Goal: Task Accomplishment & Management: Use online tool/utility

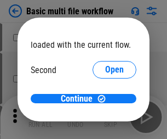
click at [105, 99] on span "Open" at bounding box center [114, 103] width 19 height 9
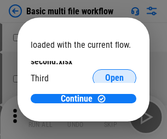
scroll to position [31, 0]
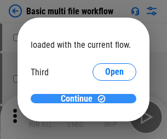
click at [79, 99] on span "Continue" at bounding box center [77, 98] width 32 height 9
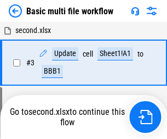
scroll to position [44, 0]
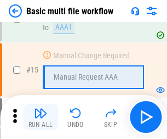
click at [41, 117] on img "button" at bounding box center [40, 112] width 13 height 13
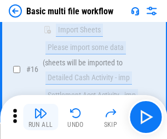
click at [41, 117] on img "button" at bounding box center [40, 112] width 13 height 13
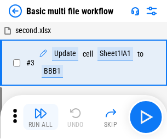
click at [41, 117] on img "button" at bounding box center [40, 112] width 13 height 13
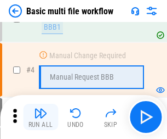
click at [41, 117] on img "button" at bounding box center [40, 112] width 13 height 13
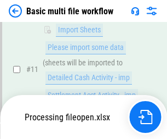
scroll to position [514, 0]
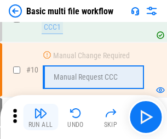
click at [41, 117] on img "button" at bounding box center [40, 112] width 13 height 13
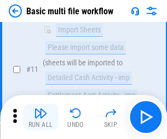
click at [41, 117] on img "button" at bounding box center [40, 112] width 13 height 13
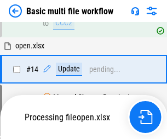
scroll to position [573, 0]
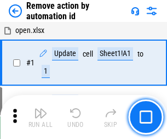
scroll to position [41, 0]
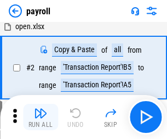
click at [41, 117] on img "button" at bounding box center [40, 112] width 13 height 13
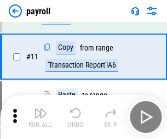
scroll to position [79, 0]
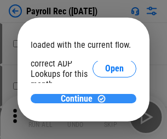
click at [79, 98] on span "Continue" at bounding box center [77, 98] width 32 height 9
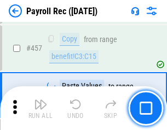
scroll to position [5730, 0]
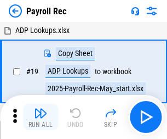
click at [41, 117] on img "button" at bounding box center [40, 112] width 13 height 13
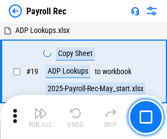
scroll to position [67, 0]
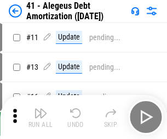
click at [41, 117] on img "button" at bounding box center [40, 112] width 13 height 13
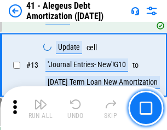
scroll to position [135, 0]
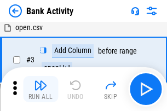
click at [41, 89] on img "button" at bounding box center [40, 85] width 13 height 13
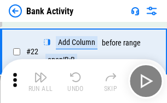
scroll to position [294, 0]
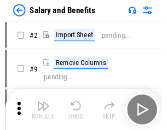
scroll to position [15, 0]
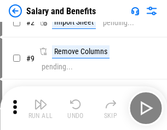
click at [41, 109] on img "button" at bounding box center [40, 104] width 13 height 13
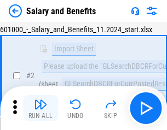
click at [41, 109] on img "button" at bounding box center [40, 104] width 13 height 13
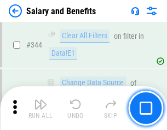
scroll to position [5132, 0]
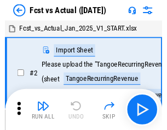
scroll to position [14, 0]
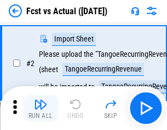
click at [41, 109] on img "button" at bounding box center [40, 104] width 13 height 13
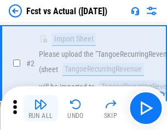
click at [41, 109] on img "button" at bounding box center [40, 104] width 13 height 13
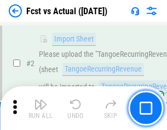
scroll to position [102, 0]
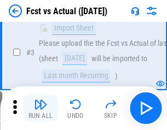
click at [41, 109] on img "button" at bounding box center [40, 104] width 13 height 13
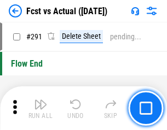
scroll to position [5188, 0]
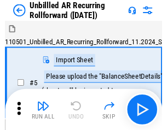
scroll to position [24, 0]
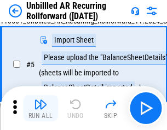
click at [41, 109] on img "button" at bounding box center [40, 104] width 13 height 13
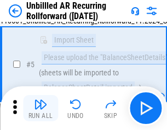
click at [41, 109] on img "button" at bounding box center [40, 104] width 13 height 13
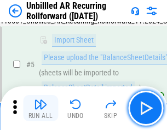
scroll to position [103, 0]
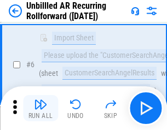
click at [41, 109] on img "button" at bounding box center [40, 104] width 13 height 13
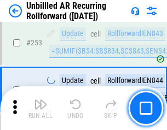
scroll to position [3723, 0]
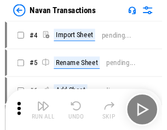
scroll to position [18, 0]
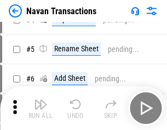
click at [41, 109] on img "button" at bounding box center [40, 104] width 13 height 13
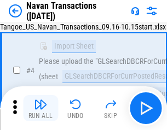
click at [41, 109] on img "button" at bounding box center [40, 104] width 13 height 13
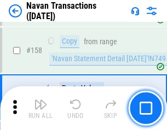
scroll to position [3554, 0]
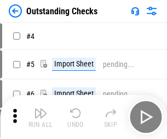
click at [41, 109] on img "button" at bounding box center [40, 112] width 13 height 13
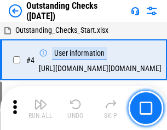
scroll to position [46, 0]
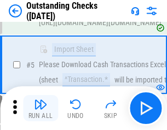
click at [41, 109] on img "button" at bounding box center [40, 104] width 13 height 13
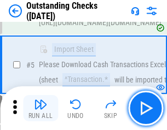
scroll to position [115, 0]
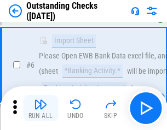
click at [41, 109] on img "button" at bounding box center [40, 104] width 13 height 13
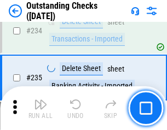
scroll to position [3329, 0]
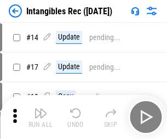
click at [41, 117] on img "button" at bounding box center [40, 112] width 13 height 13
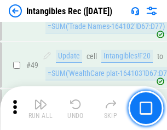
scroll to position [427, 0]
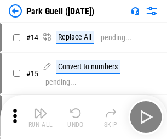
click at [41, 109] on img "button" at bounding box center [40, 112] width 13 height 13
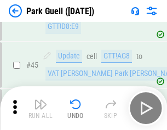
scroll to position [1371, 0]
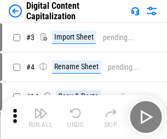
click at [41, 109] on img "button" at bounding box center [40, 112] width 13 height 13
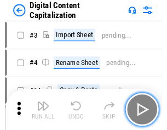
scroll to position [24, 0]
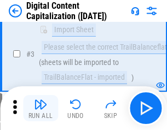
click at [41, 109] on img "button" at bounding box center [40, 104] width 13 height 13
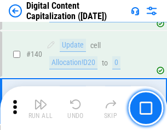
scroll to position [1154, 0]
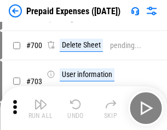
click at [41, 109] on img "button" at bounding box center [40, 104] width 13 height 13
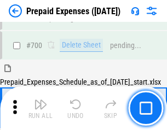
scroll to position [2949, 0]
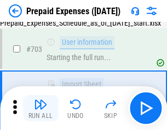
click at [41, 109] on img "button" at bounding box center [40, 104] width 13 height 13
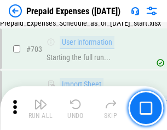
scroll to position [3014, 0]
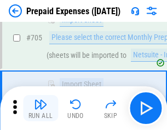
click at [41, 109] on img "button" at bounding box center [40, 104] width 13 height 13
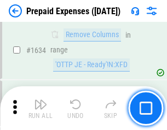
scroll to position [10673, 0]
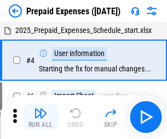
click at [41, 117] on img "button" at bounding box center [40, 112] width 13 height 13
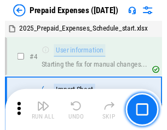
scroll to position [48, 0]
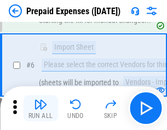
click at [41, 109] on img "button" at bounding box center [40, 104] width 13 height 13
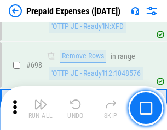
scroll to position [3817, 0]
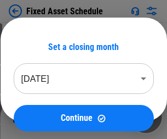
click at [41, 117] on img "button" at bounding box center [40, 112] width 13 height 13
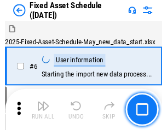
scroll to position [59, 0]
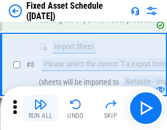
click at [41, 109] on img "button" at bounding box center [40, 104] width 13 height 13
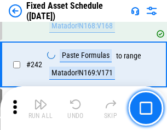
scroll to position [3395, 0]
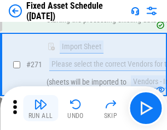
click at [41, 109] on img "button" at bounding box center [40, 104] width 13 height 13
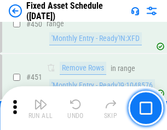
scroll to position [4900, 0]
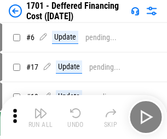
click at [41, 117] on img "button" at bounding box center [40, 112] width 13 height 13
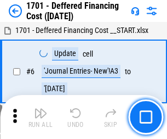
scroll to position [132, 0]
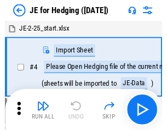
scroll to position [2, 0]
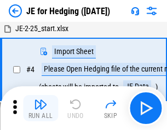
click at [41, 109] on img "button" at bounding box center [40, 104] width 13 height 13
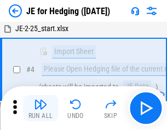
click at [41, 109] on img "button" at bounding box center [40, 104] width 13 height 13
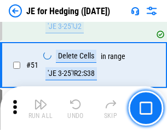
scroll to position [710, 0]
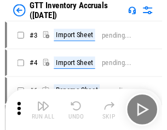
scroll to position [2, 0]
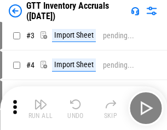
click at [41, 109] on img "button" at bounding box center [40, 104] width 13 height 13
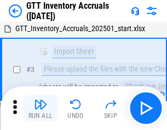
click at [41, 109] on img "button" at bounding box center [40, 104] width 13 height 13
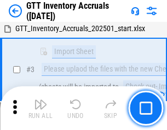
scroll to position [71, 0]
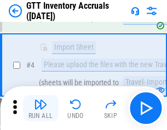
click at [41, 109] on img "button" at bounding box center [40, 104] width 13 height 13
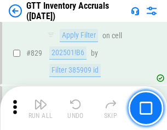
scroll to position [8320, 0]
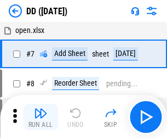
click at [41, 117] on img "button" at bounding box center [40, 112] width 13 height 13
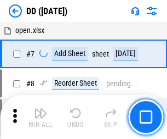
scroll to position [106, 0]
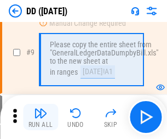
click at [41, 117] on img "button" at bounding box center [40, 112] width 13 height 13
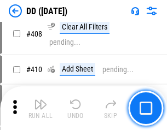
scroll to position [4904, 0]
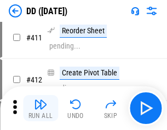
click at [41, 109] on img "button" at bounding box center [40, 104] width 13 height 13
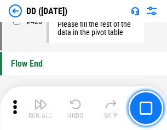
scroll to position [5246, 0]
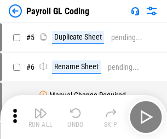
click at [41, 117] on img "button" at bounding box center [40, 112] width 13 height 13
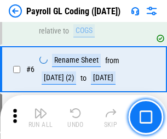
scroll to position [132, 0]
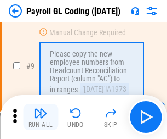
click at [41, 117] on img "button" at bounding box center [40, 112] width 13 height 13
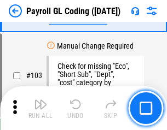
scroll to position [2572, 0]
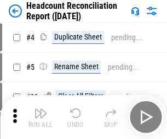
click at [41, 117] on img "button" at bounding box center [40, 112] width 13 height 13
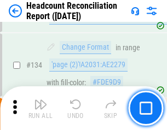
scroll to position [1318, 0]
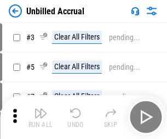
click at [41, 117] on img "button" at bounding box center [40, 112] width 13 height 13
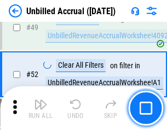
scroll to position [994, 0]
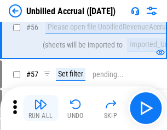
click at [41, 109] on img "button" at bounding box center [40, 104] width 13 height 13
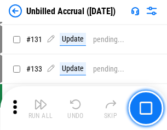
scroll to position [3265, 0]
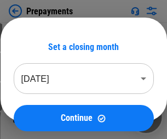
click at [41, 117] on img "button" at bounding box center [40, 112] width 13 height 13
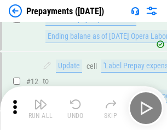
scroll to position [69, 0]
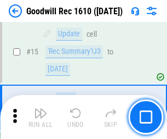
scroll to position [187, 0]
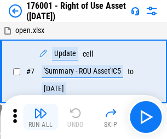
click at [41, 117] on img "button" at bounding box center [40, 112] width 13 height 13
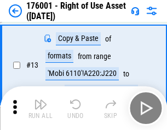
scroll to position [71, 0]
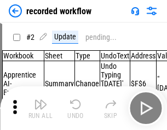
click at [41, 109] on img "button" at bounding box center [40, 104] width 13 height 13
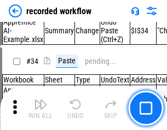
scroll to position [3426, 0]
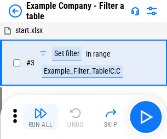
click at [41, 117] on img "button" at bounding box center [40, 112] width 13 height 13
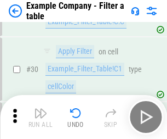
scroll to position [1003, 0]
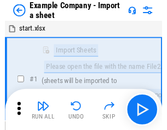
scroll to position [17, 0]
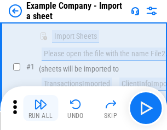
click at [41, 109] on img "button" at bounding box center [40, 104] width 13 height 13
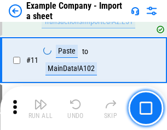
scroll to position [242, 0]
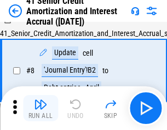
click at [41, 109] on img "button" at bounding box center [40, 104] width 13 height 13
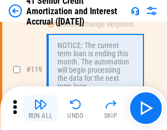
click at [41, 109] on img "button" at bounding box center [40, 104] width 13 height 13
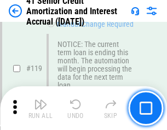
scroll to position [1034, 0]
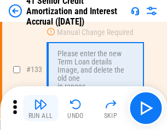
click at [41, 109] on img "button" at bounding box center [40, 104] width 13 height 13
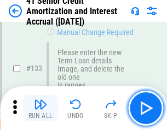
scroll to position [1146, 0]
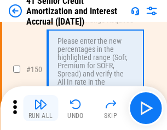
click at [41, 109] on img "button" at bounding box center [40, 104] width 13 height 13
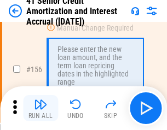
click at [41, 109] on img "button" at bounding box center [40, 104] width 13 height 13
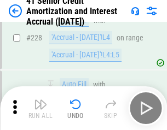
scroll to position [2455, 0]
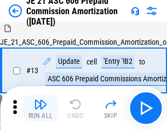
click at [41, 109] on img "button" at bounding box center [40, 104] width 13 height 13
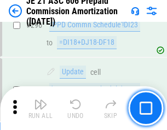
scroll to position [2017, 0]
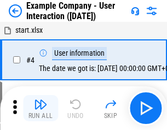
click at [41, 109] on img "button" at bounding box center [40, 104] width 13 height 13
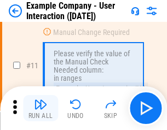
click at [41, 109] on img "button" at bounding box center [40, 104] width 13 height 13
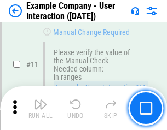
scroll to position [237, 0]
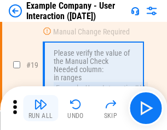
click at [41, 109] on img "button" at bounding box center [40, 104] width 13 height 13
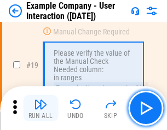
click at [41, 109] on img "button" at bounding box center [40, 104] width 13 height 13
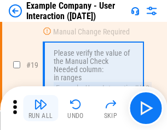
click at [41, 109] on img "button" at bounding box center [40, 104] width 13 height 13
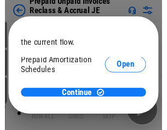
scroll to position [65, 0]
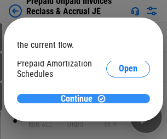
click at [79, 98] on span "Continue" at bounding box center [77, 98] width 32 height 9
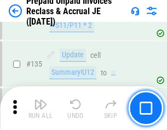
scroll to position [1421, 0]
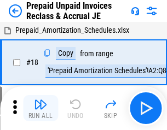
click at [41, 109] on img "button" at bounding box center [40, 104] width 13 height 13
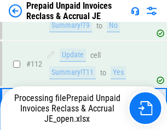
scroll to position [839, 0]
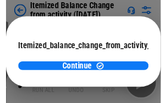
scroll to position [80, 0]
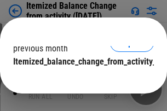
click at [79, 79] on span "Continue" at bounding box center [77, 83] width 32 height 9
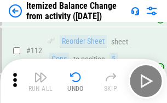
scroll to position [1833, 0]
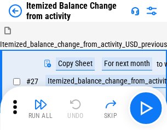
scroll to position [17, 0]
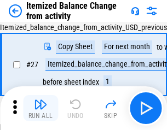
click at [41, 109] on img "button" at bounding box center [40, 104] width 13 height 13
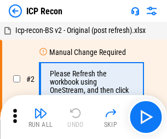
scroll to position [5, 0]
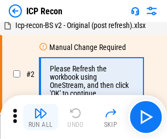
click at [41, 117] on img "button" at bounding box center [40, 112] width 13 height 13
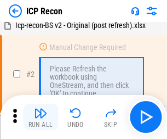
click at [41, 117] on img "button" at bounding box center [40, 112] width 13 height 13
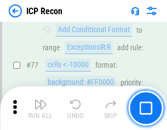
scroll to position [985, 0]
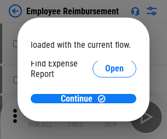
click at [105, 127] on span "Open" at bounding box center [114, 131] width 19 height 9
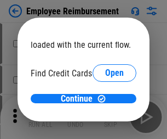
scroll to position [64, 0]
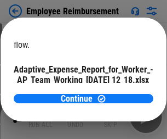
click at [122, 92] on span "Open" at bounding box center [131, 96] width 19 height 9
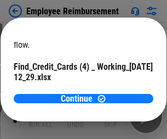
scroll to position [114, 0]
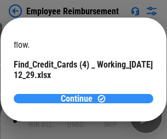
click at [79, 98] on span "Continue" at bounding box center [77, 98] width 32 height 9
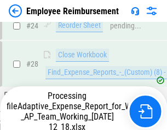
scroll to position [512, 0]
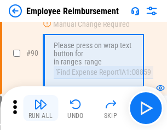
click at [41, 109] on img "button" at bounding box center [40, 104] width 13 height 13
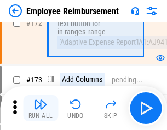
click at [41, 109] on img "button" at bounding box center [40, 104] width 13 height 13
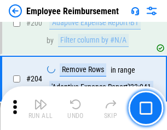
scroll to position [2773, 0]
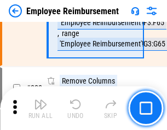
click at [41, 109] on img "button" at bounding box center [40, 104] width 13 height 13
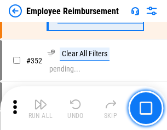
click at [41, 109] on img "button" at bounding box center [40, 104] width 13 height 13
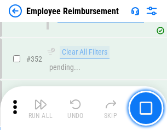
scroll to position [5651, 0]
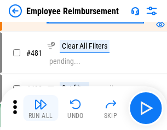
click at [41, 109] on img "button" at bounding box center [40, 104] width 13 height 13
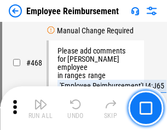
scroll to position [6702, 0]
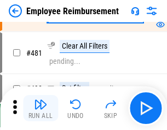
click at [41, 109] on img "button" at bounding box center [40, 104] width 13 height 13
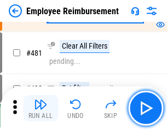
click at [41, 109] on img "button" at bounding box center [40, 104] width 13 height 13
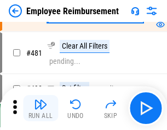
click at [41, 109] on img "button" at bounding box center [40, 104] width 13 height 13
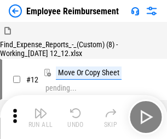
scroll to position [37, 0]
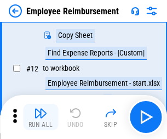
click at [41, 117] on img "button" at bounding box center [40, 112] width 13 height 13
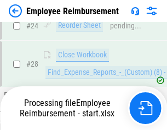
scroll to position [512, 0]
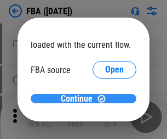
click at [79, 99] on span "Continue" at bounding box center [77, 98] width 32 height 9
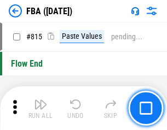
scroll to position [9813, 0]
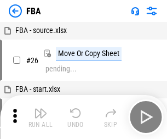
scroll to position [11, 0]
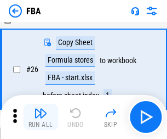
click at [41, 117] on img "button" at bounding box center [40, 112] width 13 height 13
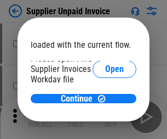
scroll to position [76, 0]
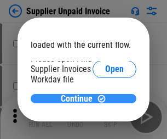
click at [79, 98] on span "Continue" at bounding box center [77, 98] width 32 height 9
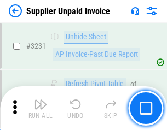
scroll to position [26695, 0]
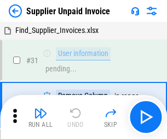
scroll to position [36, 0]
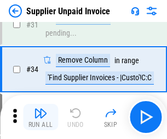
click at [41, 117] on img "button" at bounding box center [40, 112] width 13 height 13
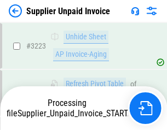
scroll to position [26563, 0]
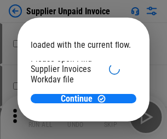
scroll to position [76, 0]
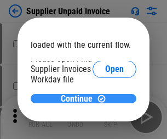
click at [79, 98] on span "Continue" at bounding box center [77, 98] width 32 height 9
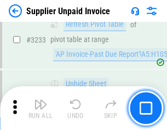
scroll to position [26695, 0]
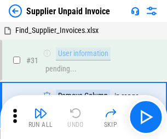
scroll to position [36, 0]
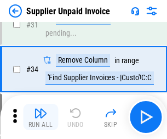
click at [41, 117] on img "button" at bounding box center [40, 112] width 13 height 13
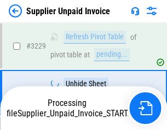
scroll to position [26657, 0]
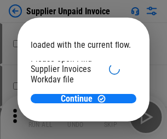
scroll to position [76, 0]
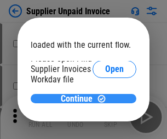
click at [79, 98] on span "Continue" at bounding box center [77, 98] width 32 height 9
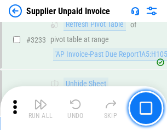
scroll to position [26695, 0]
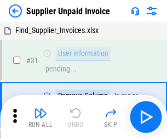
scroll to position [36, 0]
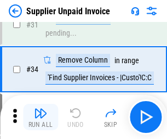
click at [41, 117] on img "button" at bounding box center [40, 112] width 13 height 13
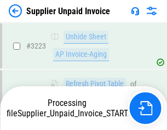
scroll to position [26563, 0]
